Goal: Information Seeking & Learning: Check status

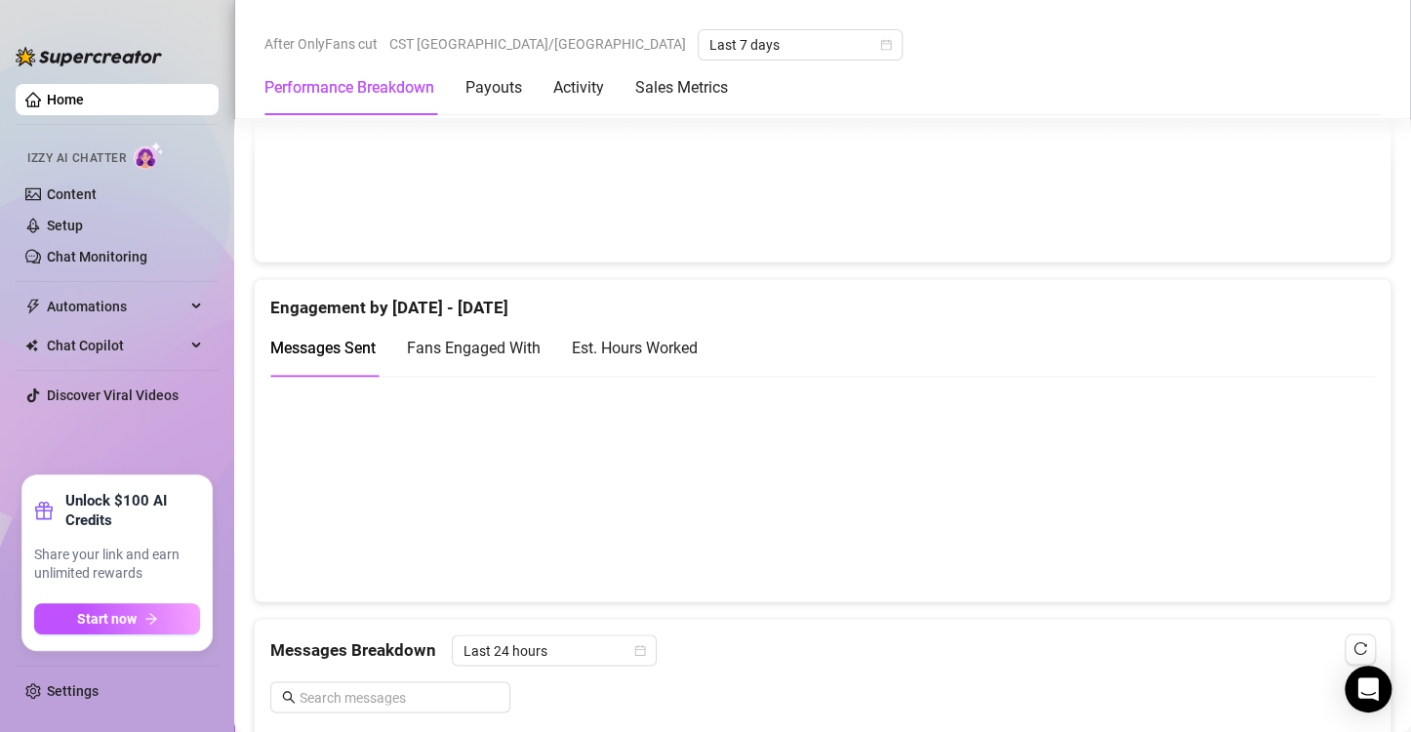
scroll to position [1184, 0]
click at [616, 337] on div "Est. Hours Worked" at bounding box center [635, 347] width 126 height 24
